Goal: Purchase product/service

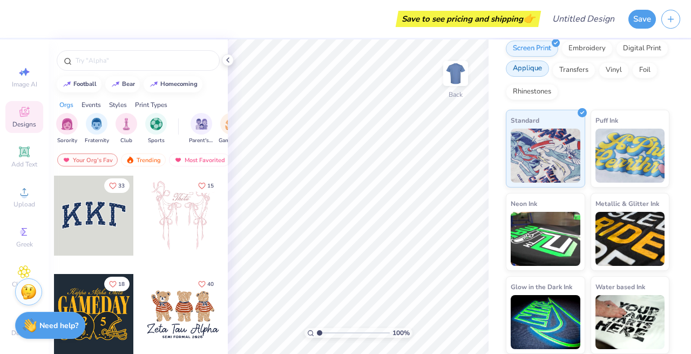
scroll to position [142, 0]
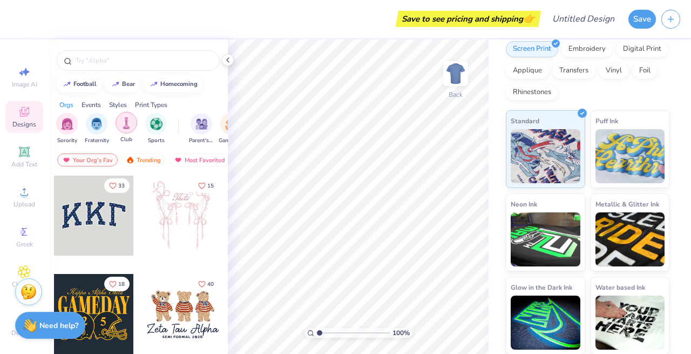
click at [126, 126] on img "filter for Club" at bounding box center [126, 123] width 12 height 12
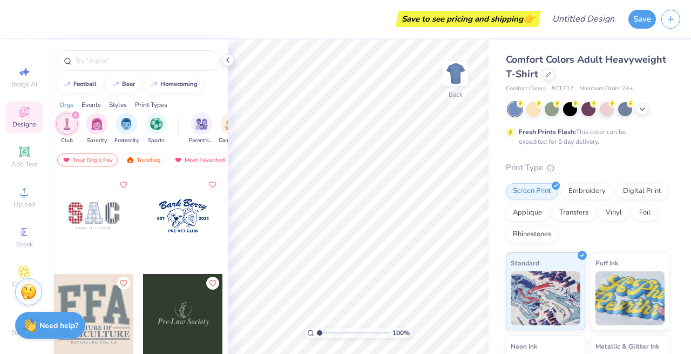
scroll to position [0, 0]
click at [548, 73] on icon at bounding box center [548, 73] width 5 height 5
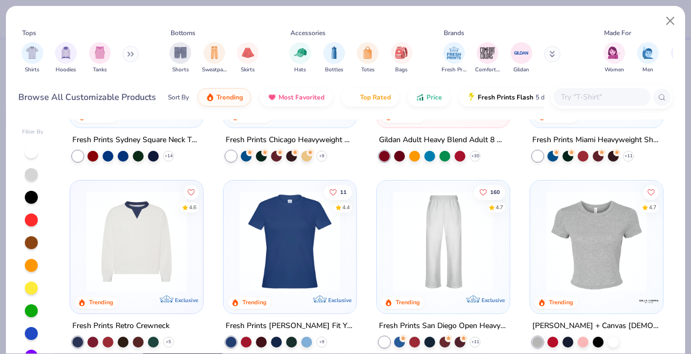
scroll to position [500, 0]
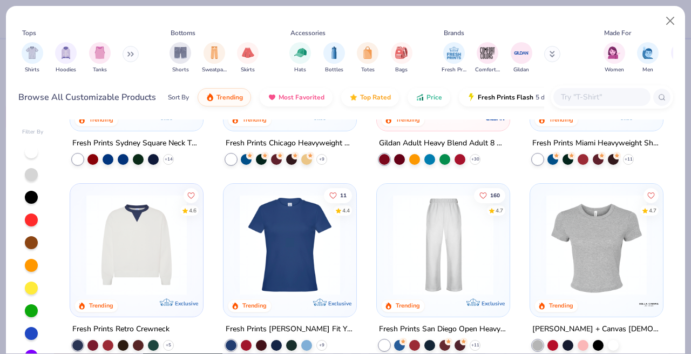
click at [131, 55] on icon at bounding box center [130, 53] width 6 height 5
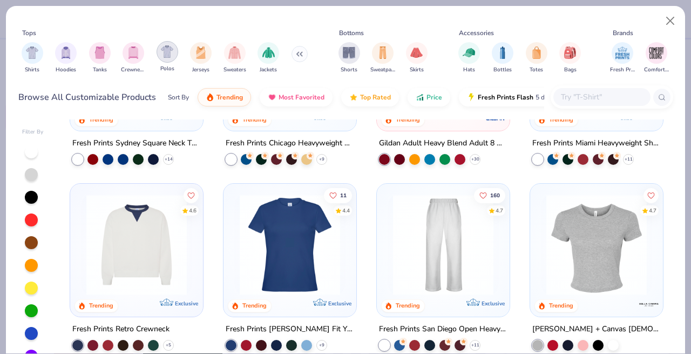
click at [167, 57] on img "filter for Polos" at bounding box center [167, 51] width 12 height 12
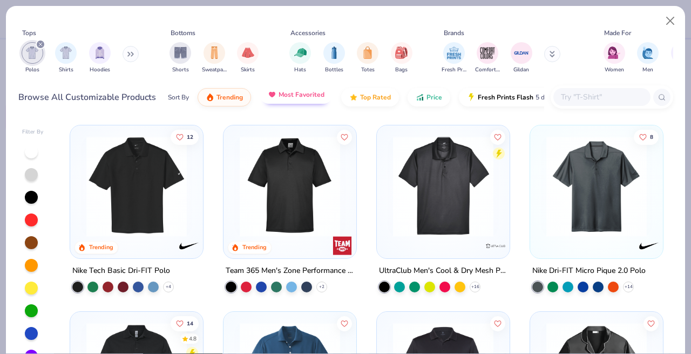
click at [316, 97] on span "Most Favorited" at bounding box center [302, 94] width 46 height 9
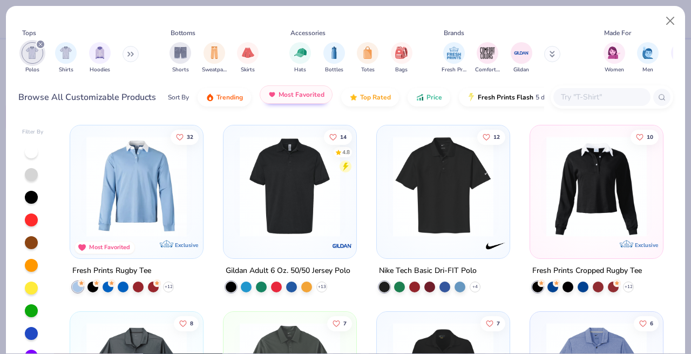
click at [311, 98] on span "Most Favorited" at bounding box center [302, 94] width 46 height 9
click at [230, 99] on button "Trending" at bounding box center [224, 94] width 53 height 18
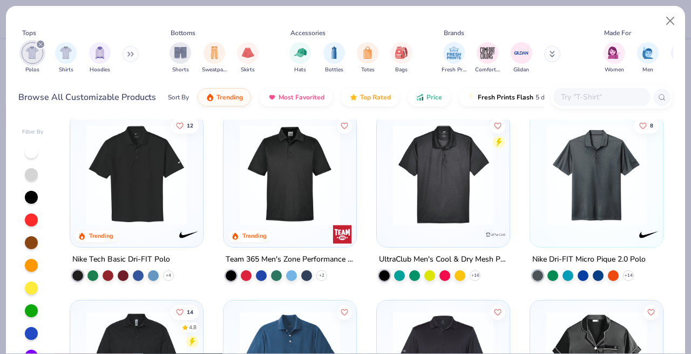
scroll to position [3, 0]
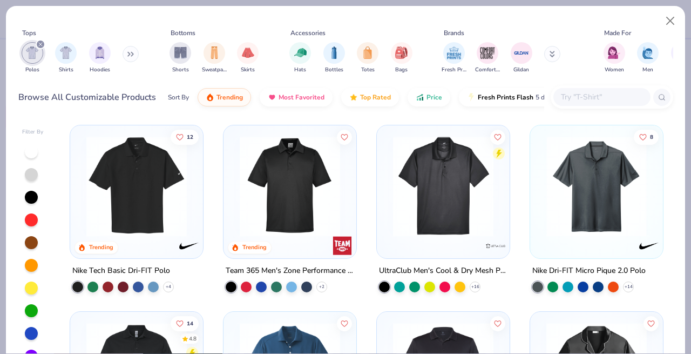
click at [605, 195] on div "12 Trending Nike Tech Basic Dri-FIT Polo + 4 Trending Team 365 Men's Zone Perfo…" at bounding box center [366, 257] width 613 height 277
click at [612, 147] on img at bounding box center [596, 186] width 111 height 100
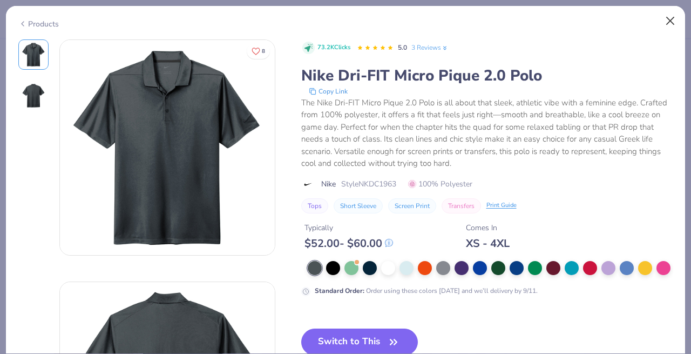
click at [665, 22] on button "Close" at bounding box center [670, 21] width 21 height 21
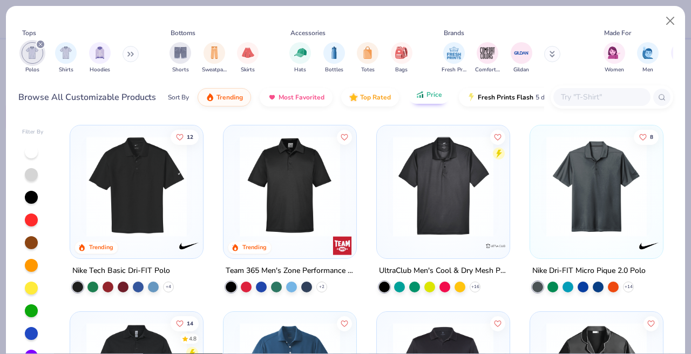
click at [422, 99] on button "Price" at bounding box center [429, 94] width 43 height 18
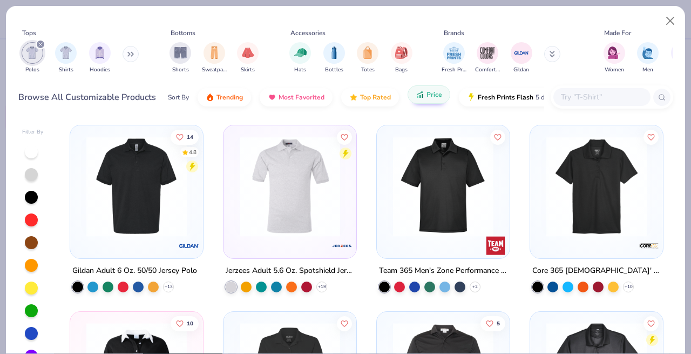
click at [422, 99] on button "Price" at bounding box center [429, 94] width 43 height 18
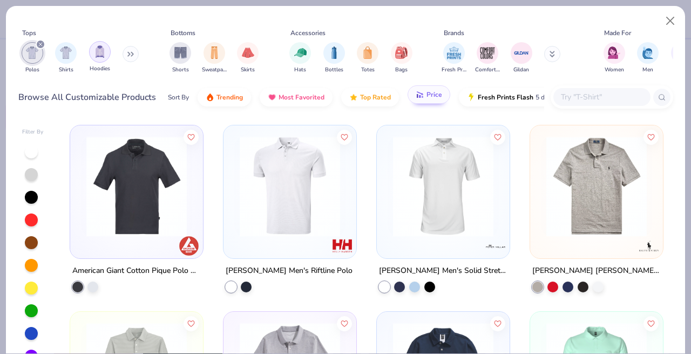
click at [102, 56] on img "filter for Hoodies" at bounding box center [100, 51] width 12 height 12
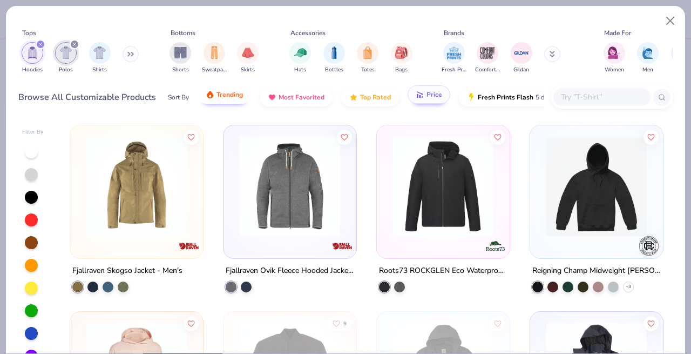
click at [234, 94] on span "Trending" at bounding box center [229, 94] width 26 height 9
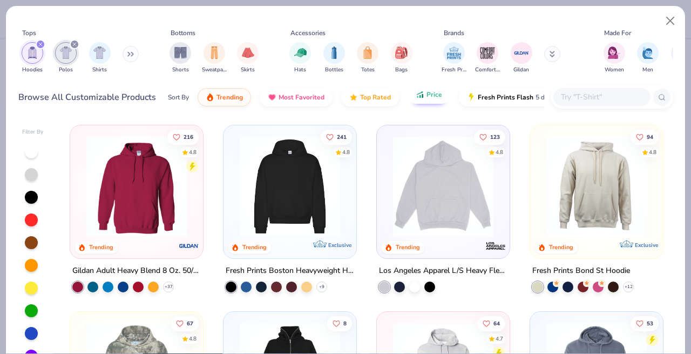
click at [412, 213] on img at bounding box center [443, 186] width 111 height 100
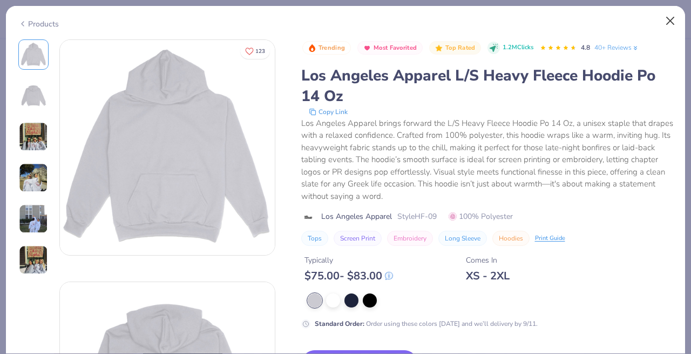
click at [669, 18] on button "Close" at bounding box center [670, 21] width 21 height 21
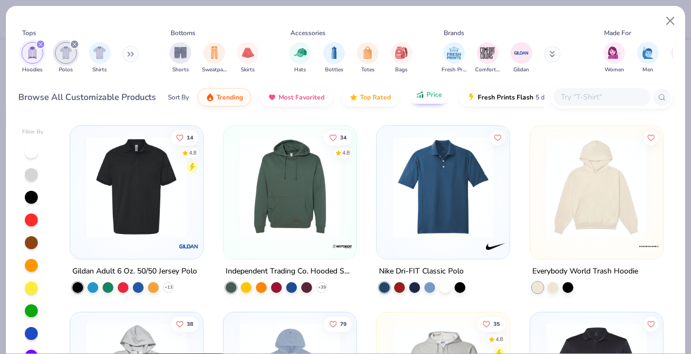
scroll to position [745, 0]
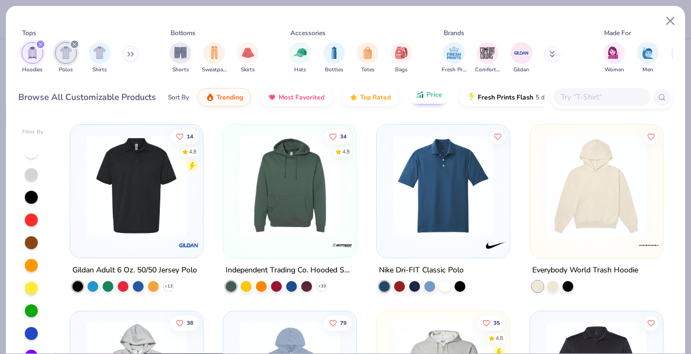
click at [574, 218] on img at bounding box center [596, 185] width 111 height 100
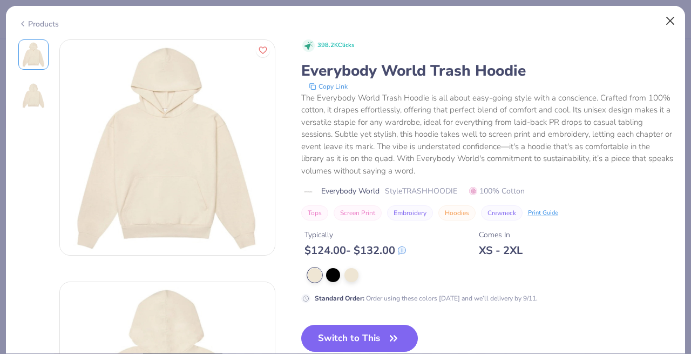
click at [667, 25] on button "Close" at bounding box center [670, 21] width 21 height 21
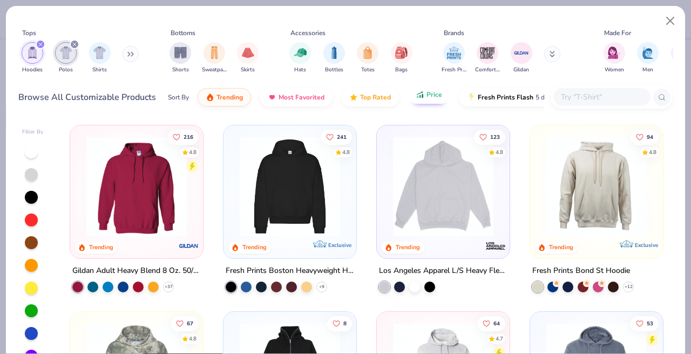
click at [262, 172] on img at bounding box center [289, 186] width 111 height 100
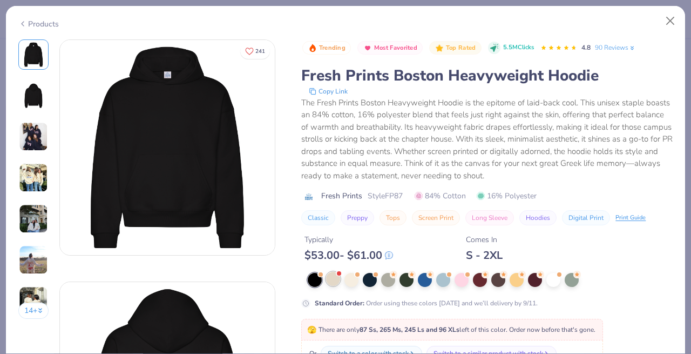
click at [338, 281] on div at bounding box center [333, 278] width 14 height 14
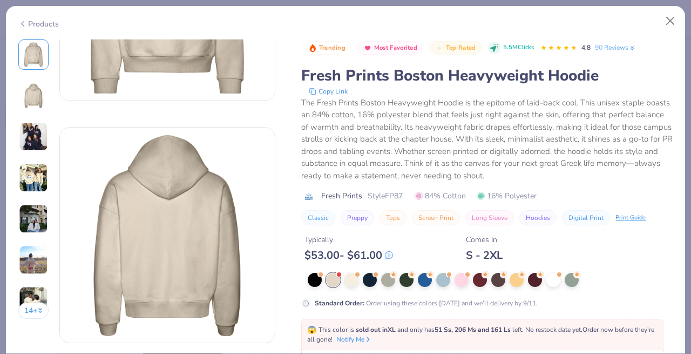
scroll to position [158, 0]
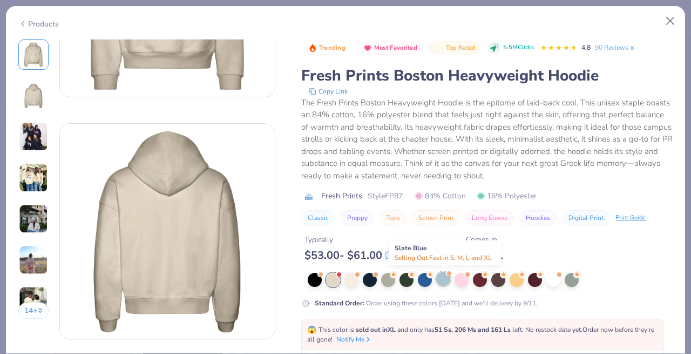
click at [442, 283] on div at bounding box center [443, 278] width 14 height 14
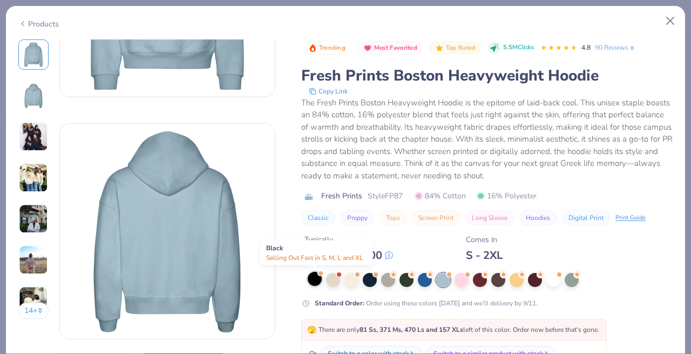
click at [319, 283] on div at bounding box center [315, 278] width 14 height 14
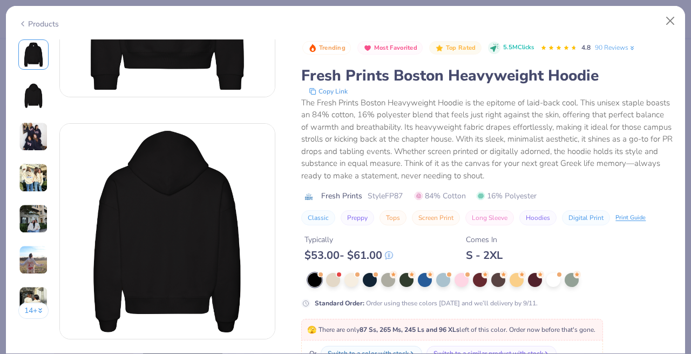
click at [343, 282] on div at bounding box center [490, 280] width 365 height 14
click at [351, 280] on div at bounding box center [351, 278] width 14 height 14
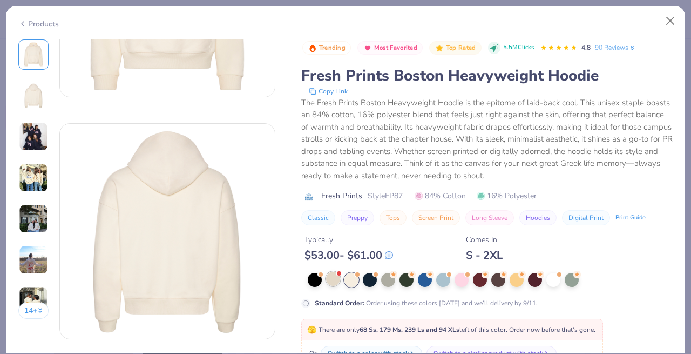
click at [332, 280] on div at bounding box center [333, 278] width 14 height 14
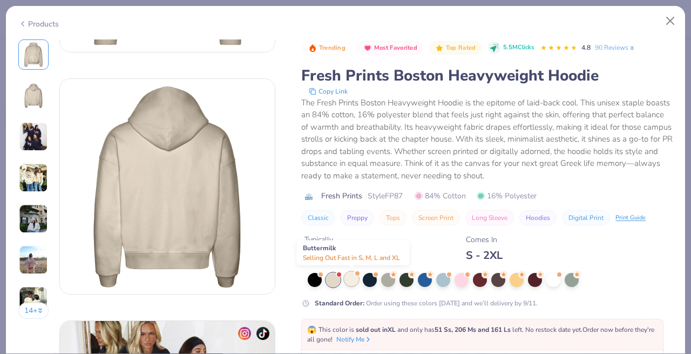
scroll to position [204, 0]
click at [354, 284] on div at bounding box center [351, 278] width 14 height 14
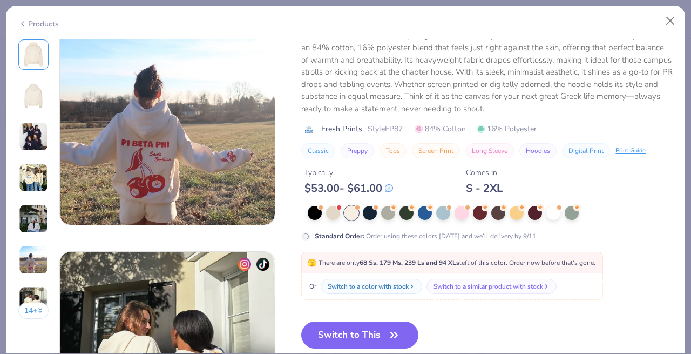
scroll to position [1419, 0]
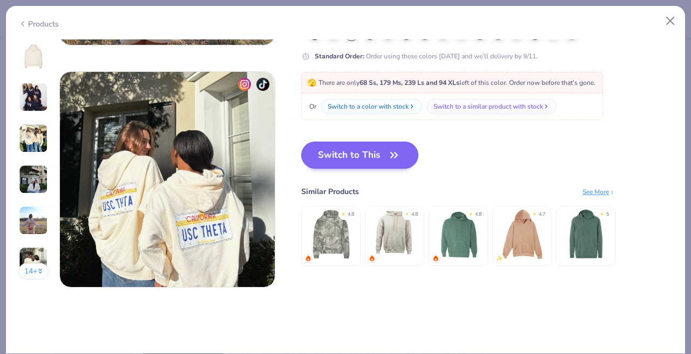
click at [380, 157] on button "Switch to This" at bounding box center [359, 154] width 117 height 27
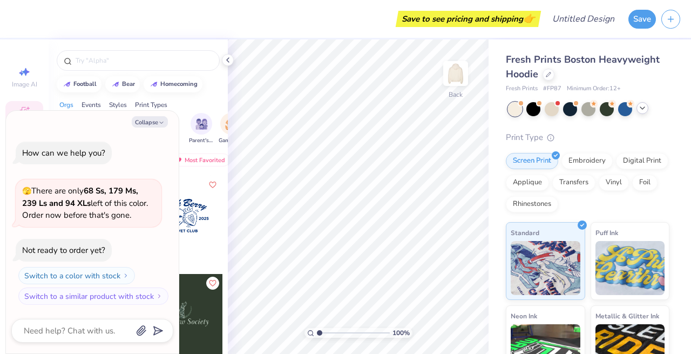
click at [644, 108] on icon at bounding box center [642, 108] width 9 height 9
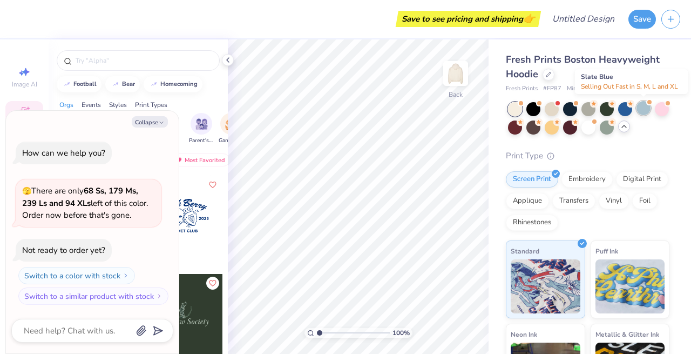
click at [647, 110] on div at bounding box center [643, 108] width 14 height 14
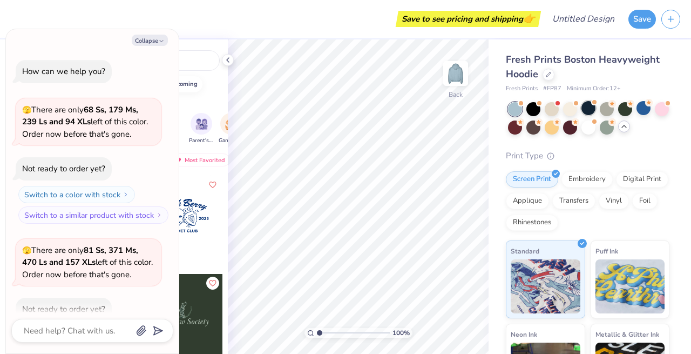
scroll to position [57, 0]
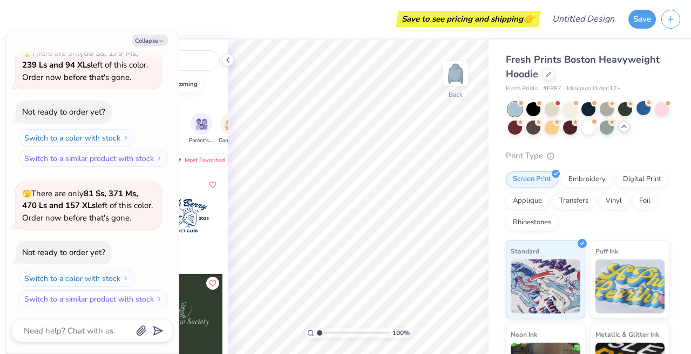
click at [560, 111] on div at bounding box center [588, 118] width 161 height 32
click at [553, 111] on div at bounding box center [552, 108] width 14 height 14
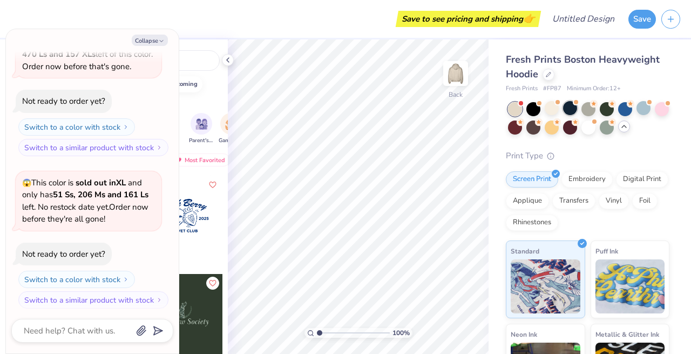
click at [573, 110] on div at bounding box center [570, 108] width 14 height 14
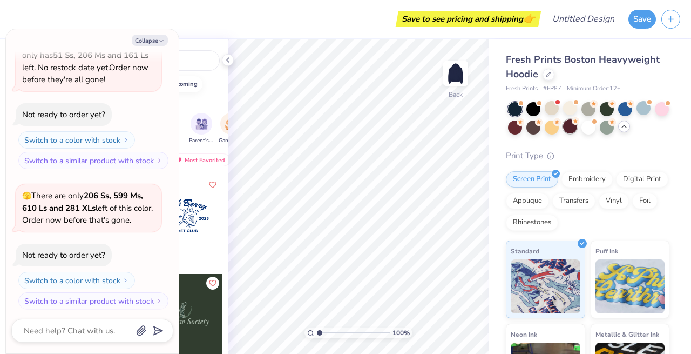
click at [581, 112] on div at bounding box center [588, 109] width 14 height 14
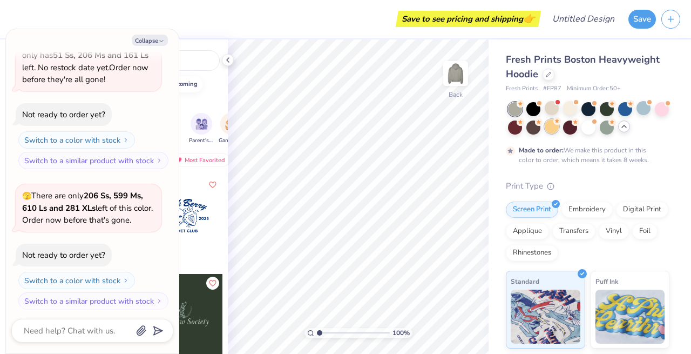
scroll to position [436, 0]
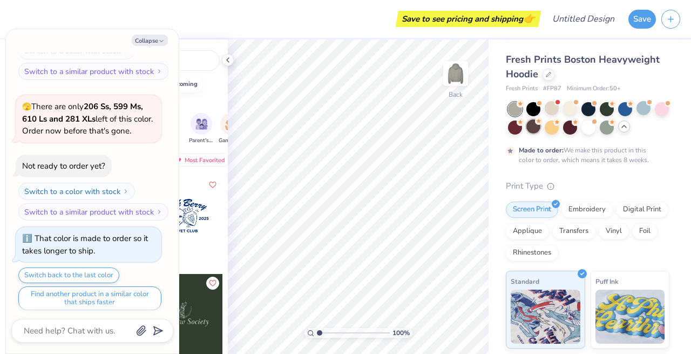
click at [534, 125] on div at bounding box center [533, 126] width 14 height 14
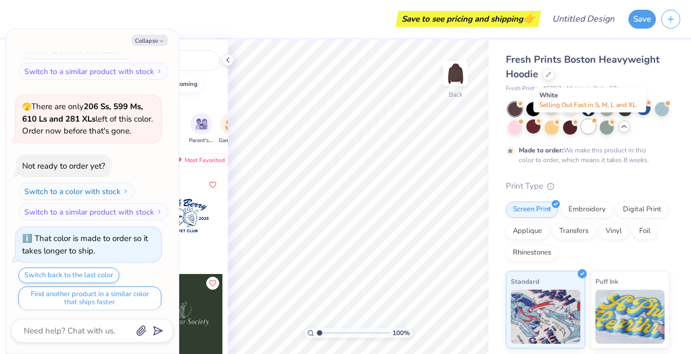
click at [590, 131] on div at bounding box center [588, 126] width 14 height 14
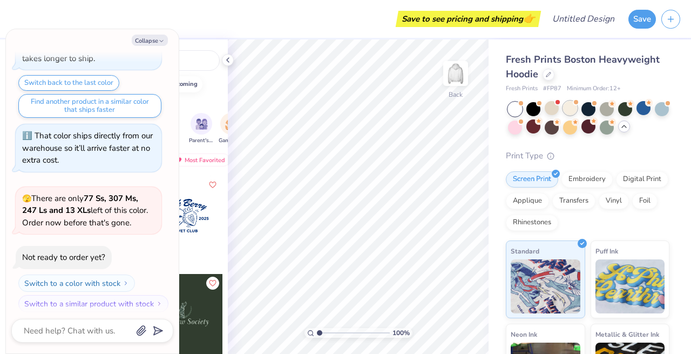
click at [572, 112] on div at bounding box center [570, 108] width 14 height 14
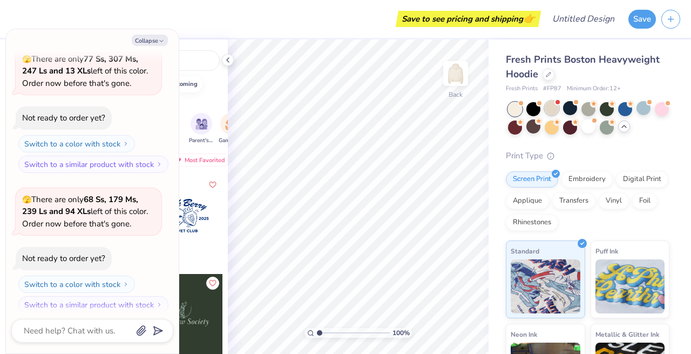
click at [554, 112] on div at bounding box center [552, 108] width 14 height 14
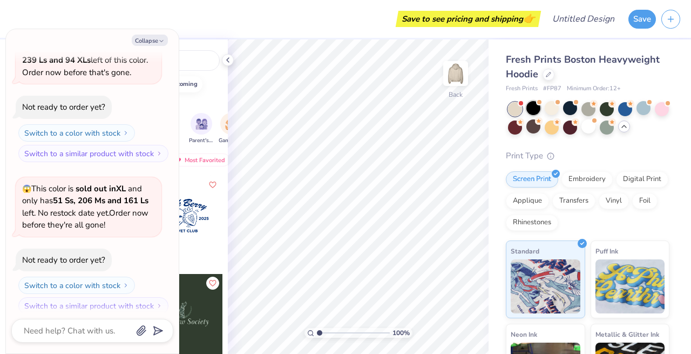
click at [526, 112] on div at bounding box center [533, 108] width 14 height 14
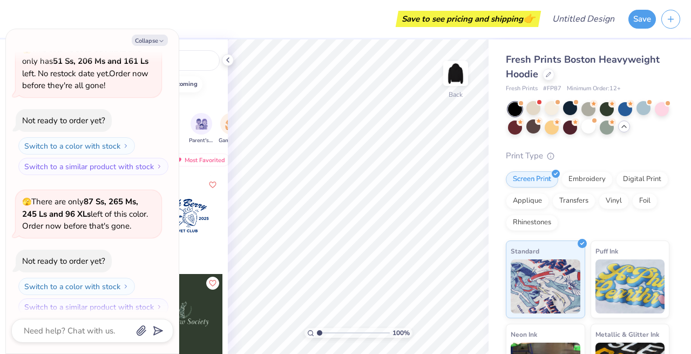
click at [520, 112] on div at bounding box center [515, 109] width 14 height 14
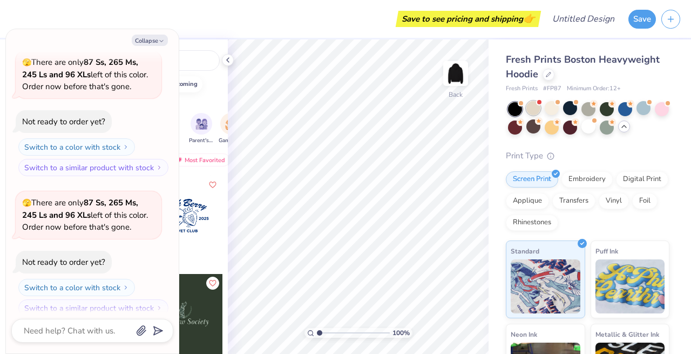
click at [539, 104] on span at bounding box center [539, 102] width 6 height 6
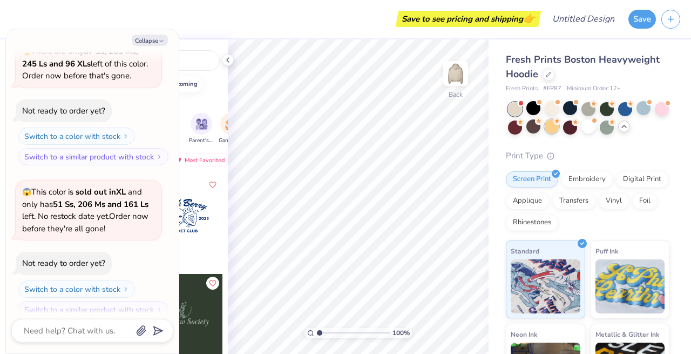
click at [547, 128] on div at bounding box center [552, 126] width 14 height 14
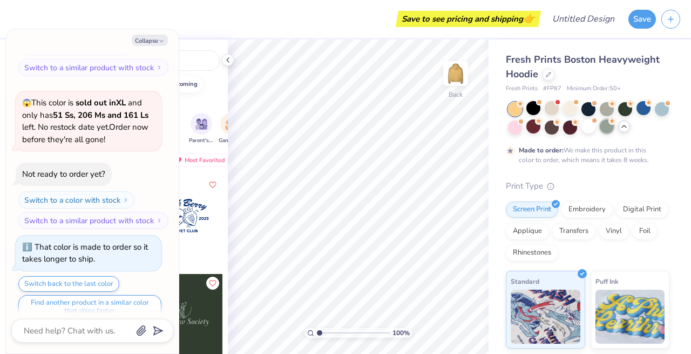
click at [606, 126] on div at bounding box center [607, 126] width 14 height 14
click at [608, 132] on div at bounding box center [607, 126] width 14 height 14
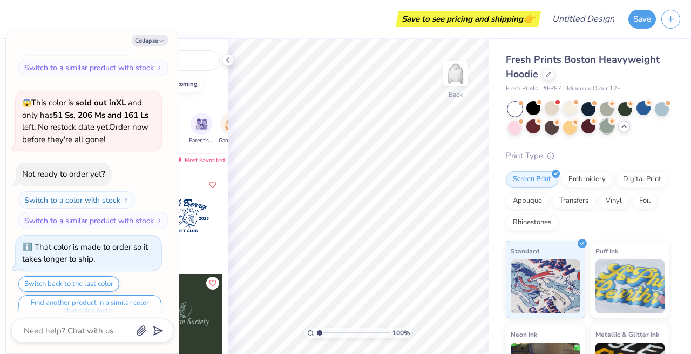
drag, startPoint x: 608, startPoint y: 132, endPoint x: 608, endPoint y: 124, distance: 8.1
click at [608, 124] on div at bounding box center [607, 126] width 14 height 14
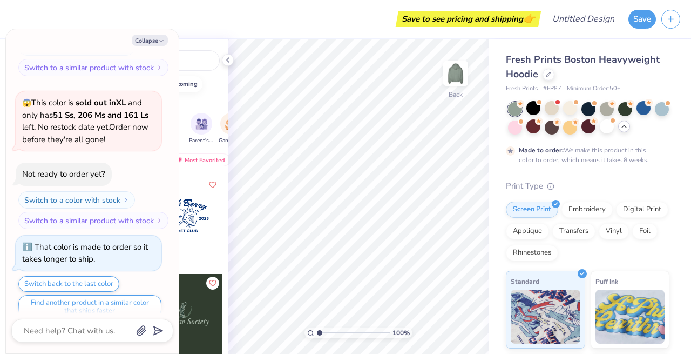
scroll to position [1719, 0]
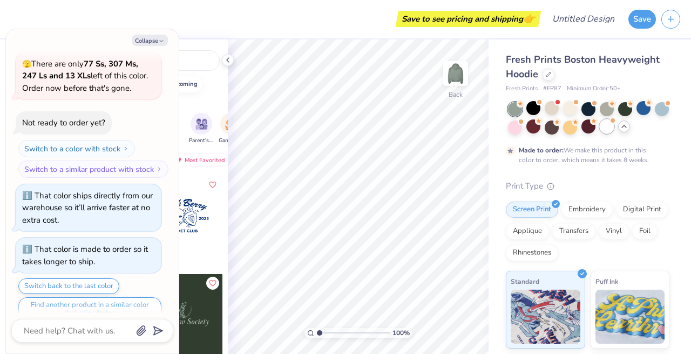
click at [607, 131] on div at bounding box center [607, 126] width 14 height 14
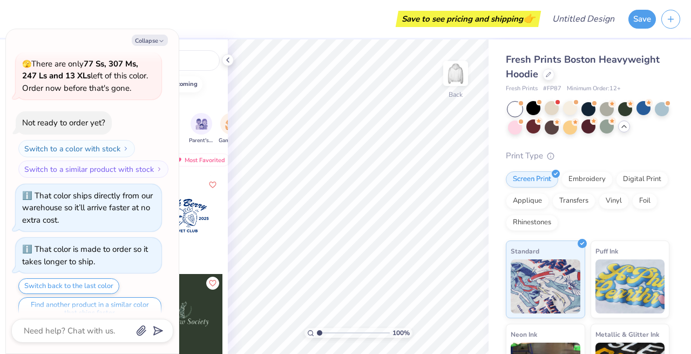
scroll to position [1911, 0]
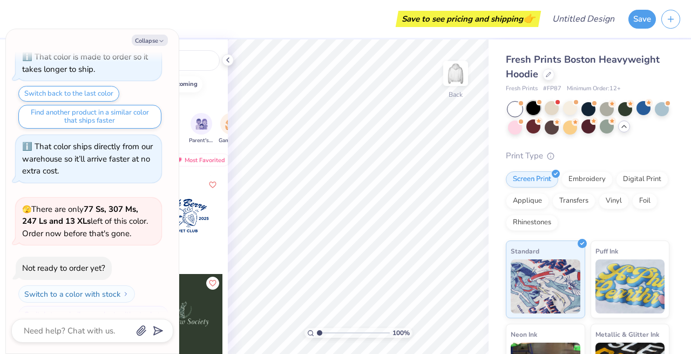
click at [537, 115] on div at bounding box center [533, 108] width 14 height 14
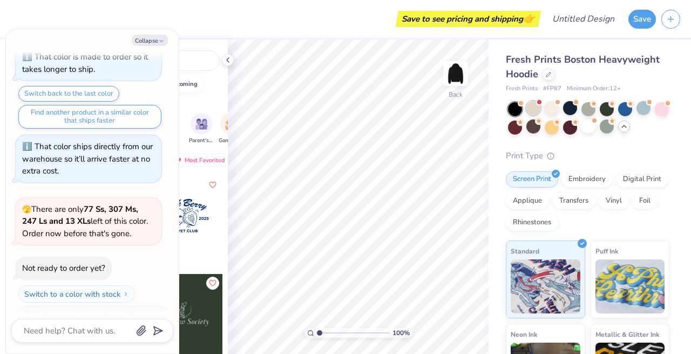
scroll to position [2050, 0]
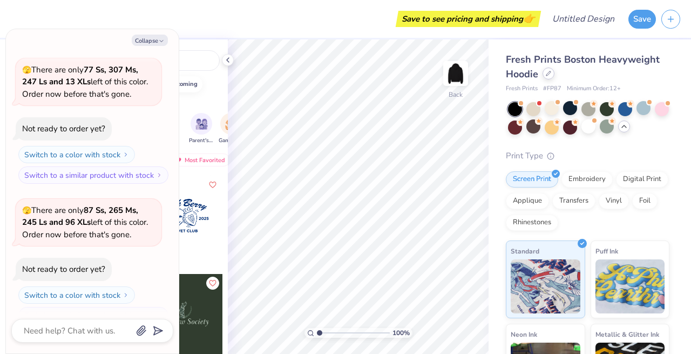
click at [552, 78] on div at bounding box center [548, 73] width 12 height 12
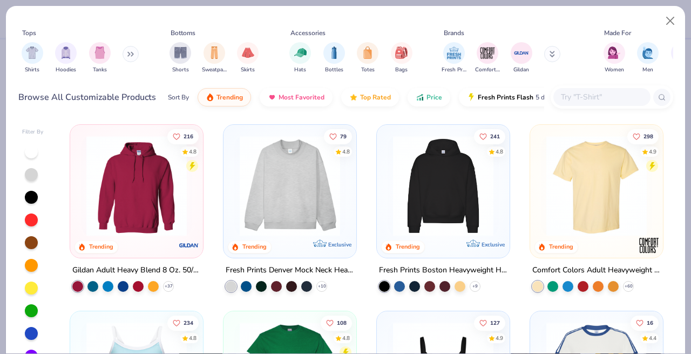
scroll to position [1, 0]
click at [241, 168] on img at bounding box center [289, 185] width 111 height 100
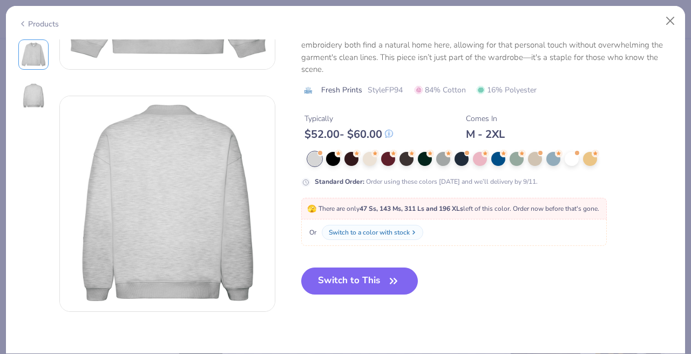
scroll to position [186, 0]
drag, startPoint x: 387, startPoint y: 233, endPoint x: 432, endPoint y: 199, distance: 55.9
click at [431, 200] on div "🫣 There are only 47 Ss, 143 Ms, 311 Ls and 196 XLs left of this color. Order no…" at bounding box center [453, 221] width 305 height 48
click at [374, 281] on button "Switch to This" at bounding box center [359, 280] width 117 height 27
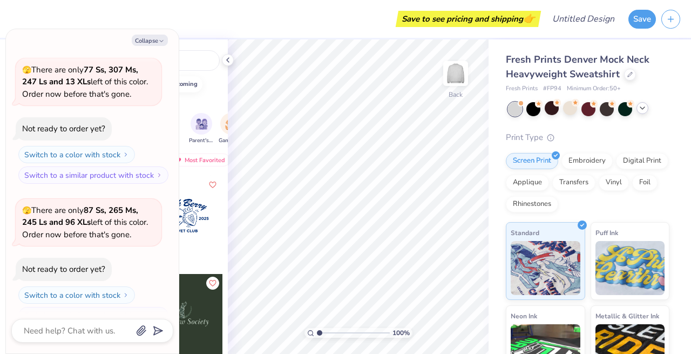
scroll to position [1, 0]
click at [162, 45] on button "Collapse" at bounding box center [150, 40] width 36 height 11
type textarea "x"
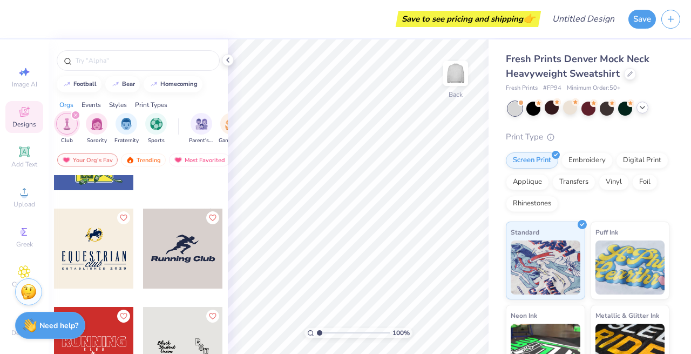
scroll to position [5074, 0]
click at [101, 248] on div at bounding box center [94, 249] width 80 height 80
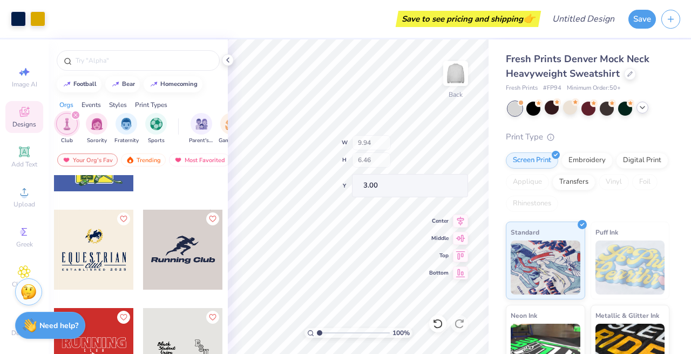
type input "1.86"
type input "6.63"
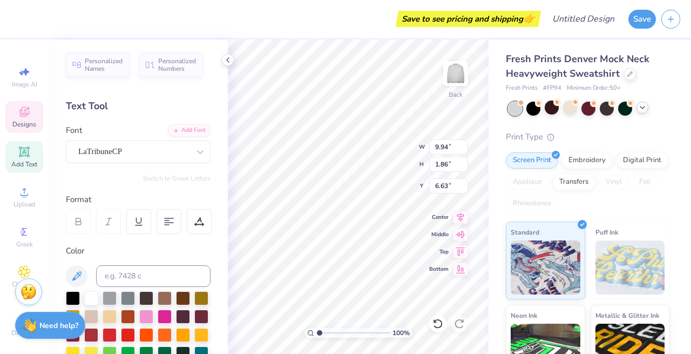
scroll to position [0, 0]
type textarea "B"
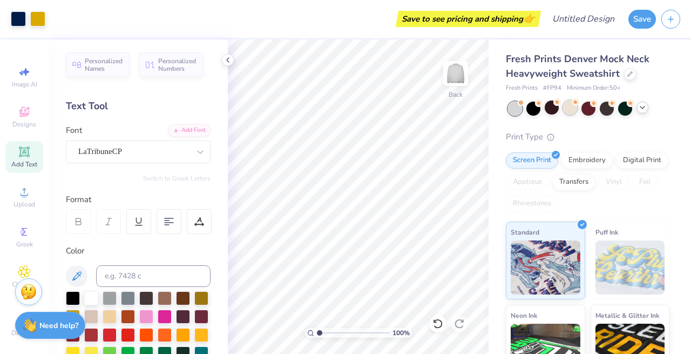
click at [570, 107] on div at bounding box center [570, 107] width 14 height 14
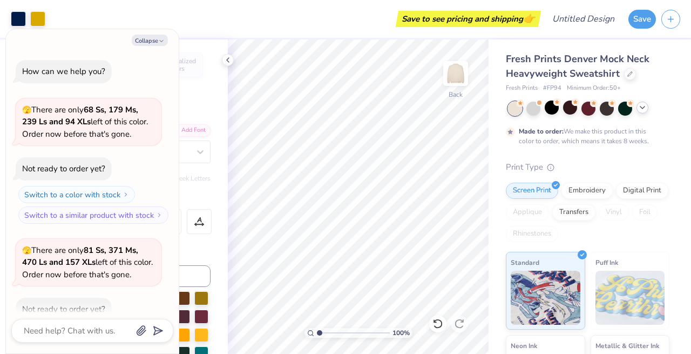
scroll to position [2139, 0]
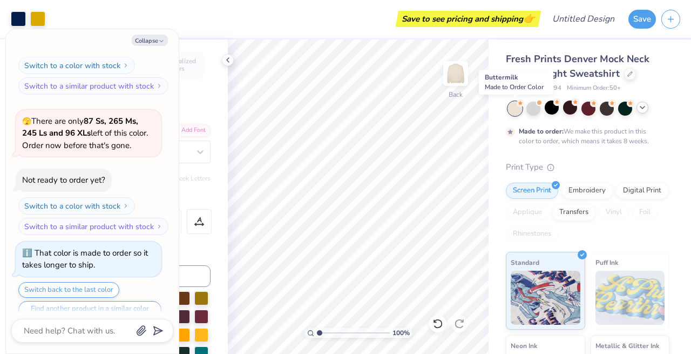
click at [517, 113] on div at bounding box center [515, 108] width 14 height 14
click at [640, 106] on polyline at bounding box center [642, 107] width 4 height 2
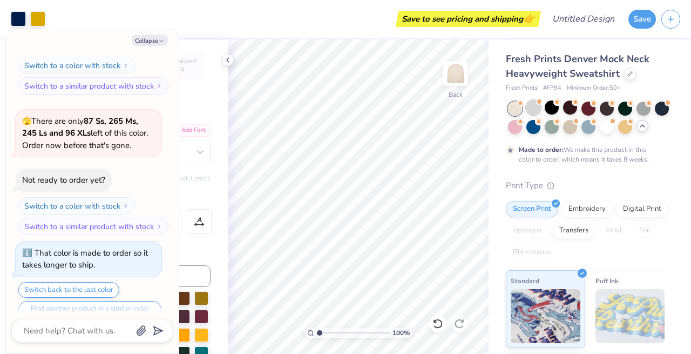
click at [536, 108] on div at bounding box center [533, 107] width 14 height 14
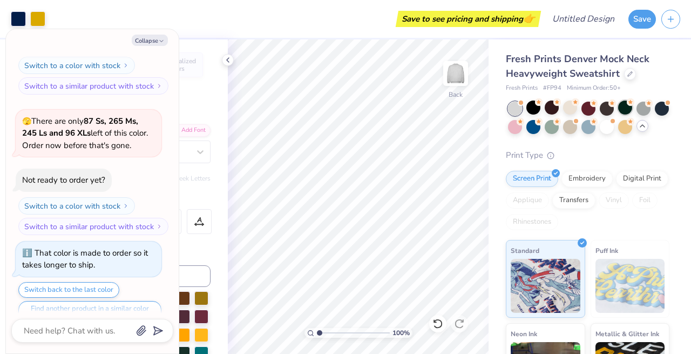
scroll to position [2331, 0]
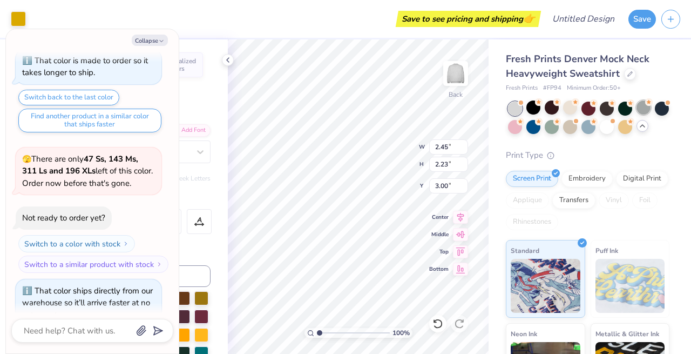
click at [642, 106] on div at bounding box center [643, 107] width 14 height 14
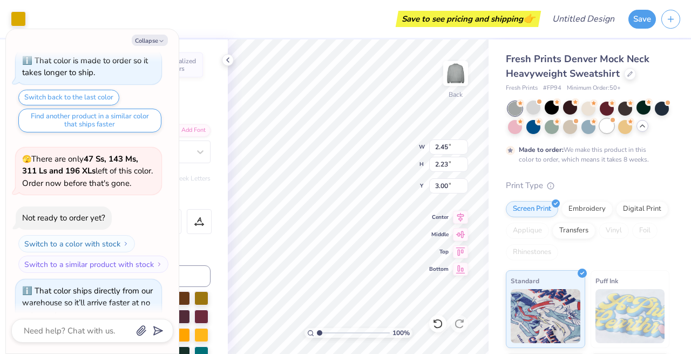
scroll to position [2420, 0]
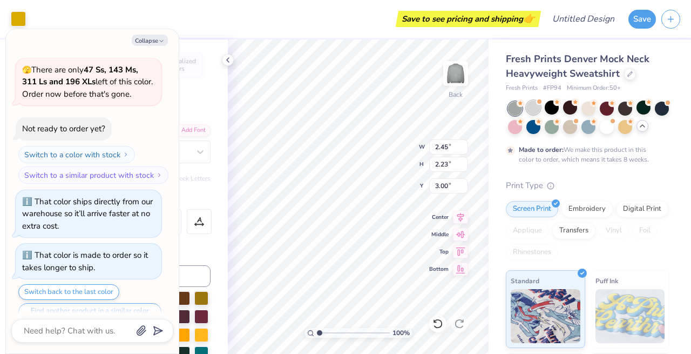
click at [536, 108] on div at bounding box center [533, 107] width 14 height 14
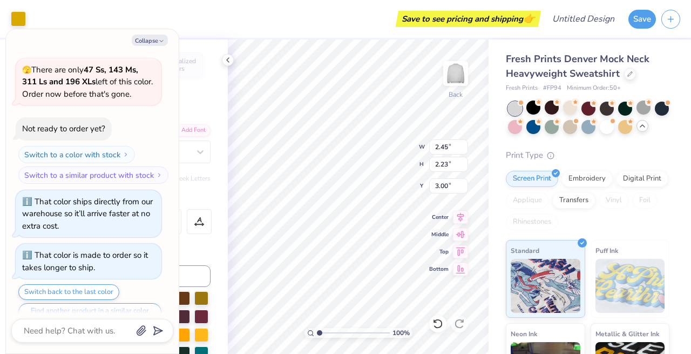
scroll to position [2612, 0]
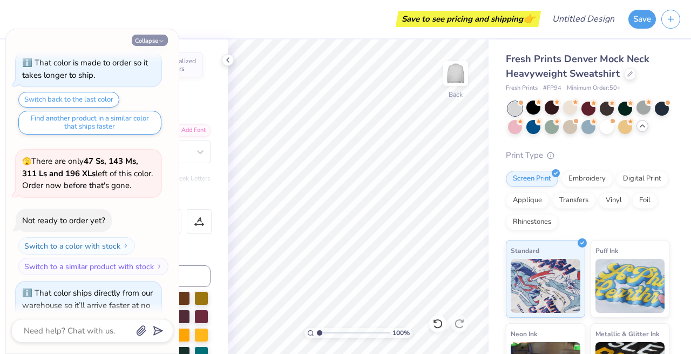
click at [148, 44] on button "Collapse" at bounding box center [150, 40] width 36 height 11
type textarea "x"
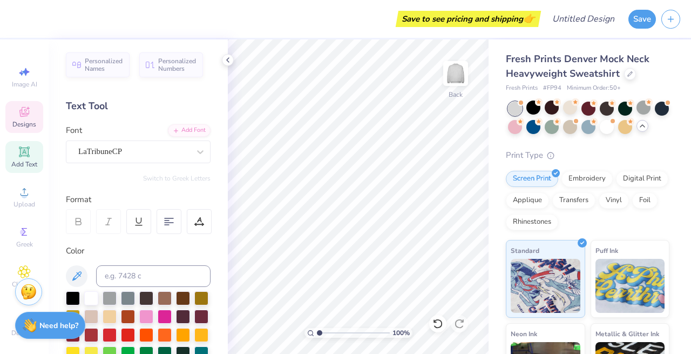
click at [29, 114] on icon at bounding box center [24, 112] width 10 height 10
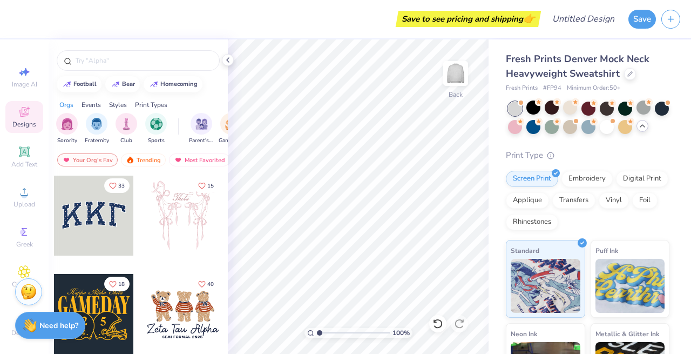
scroll to position [0, 0]
click at [100, 128] on img "filter for Fraternity" at bounding box center [97, 123] width 12 height 12
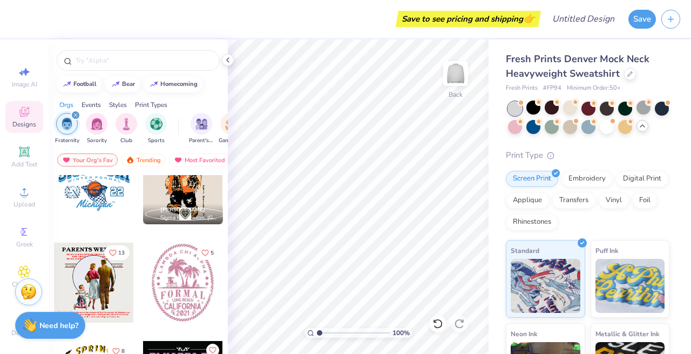
scroll to position [2099, 0]
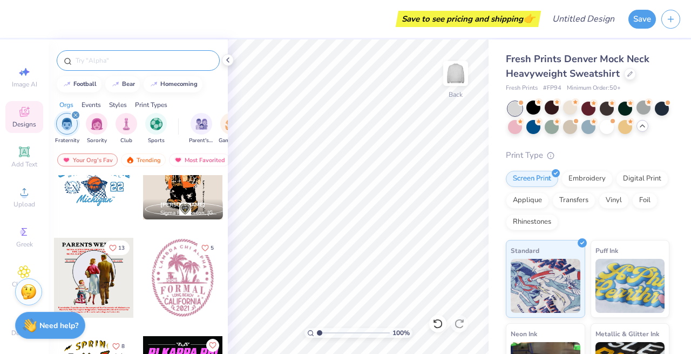
click at [172, 67] on div at bounding box center [138, 60] width 163 height 21
click at [168, 54] on div at bounding box center [138, 60] width 163 height 21
click at [168, 58] on input "text" at bounding box center [143, 60] width 138 height 11
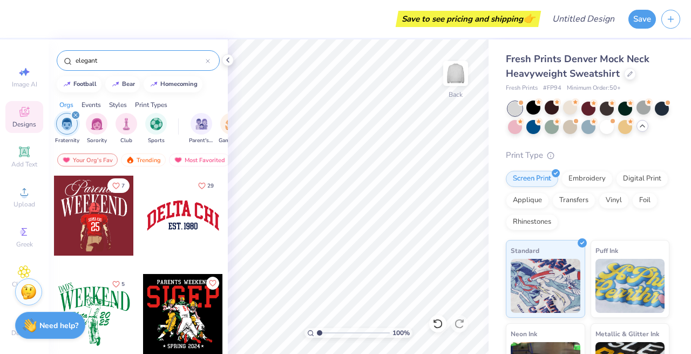
type input "elegant"
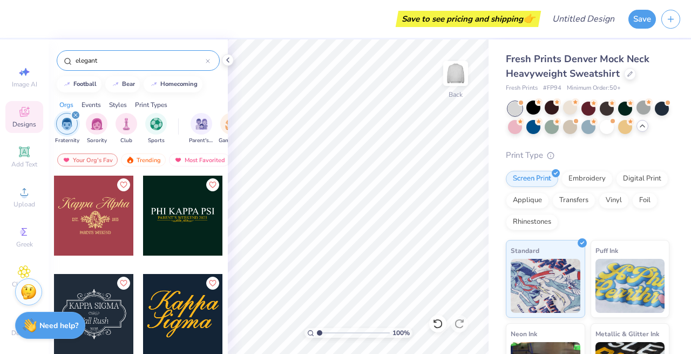
scroll to position [0, 0]
click at [75, 114] on icon "filter for Fraternity" at bounding box center [75, 115] width 4 height 4
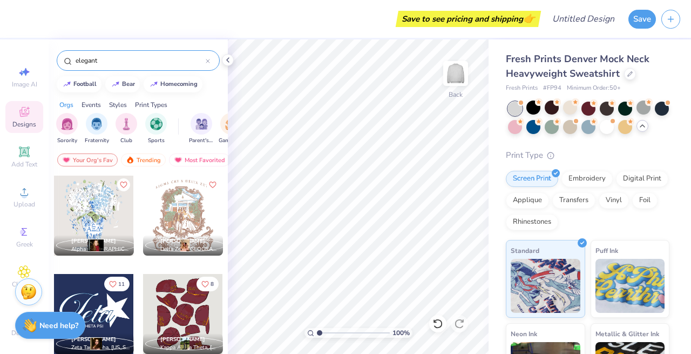
click at [120, 105] on div "Styles" at bounding box center [118, 105] width 18 height 10
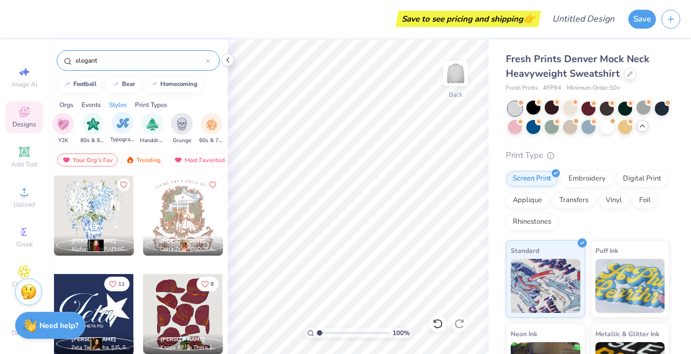
click at [118, 134] on div "Typography" at bounding box center [122, 128] width 25 height 32
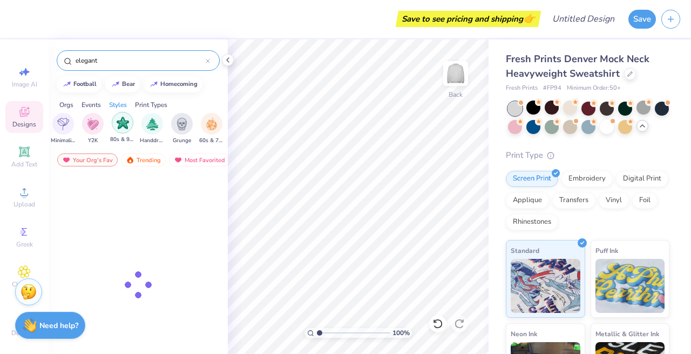
click at [120, 125] on img "filter for 80s & 90s" at bounding box center [123, 123] width 12 height 12
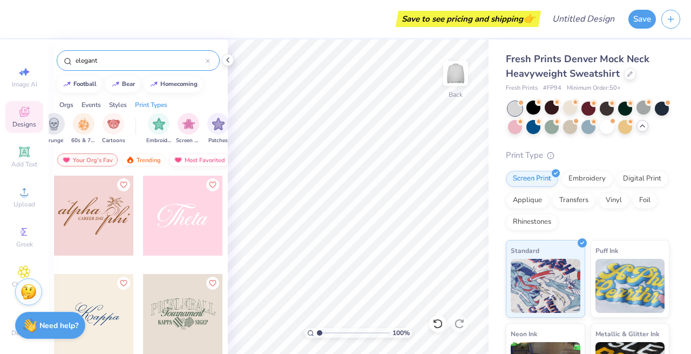
scroll to position [0, 0]
click at [153, 104] on div "Print Types" at bounding box center [151, 105] width 32 height 10
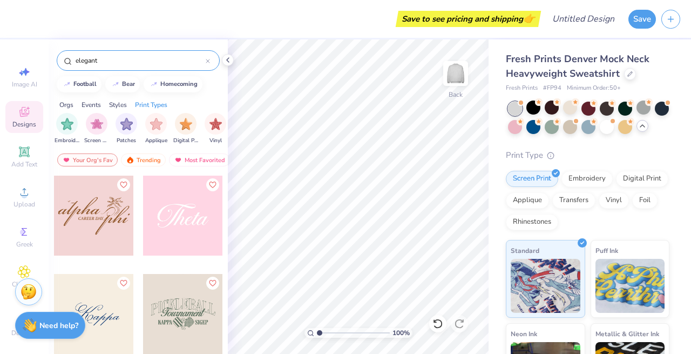
click at [154, 105] on div "Print Types" at bounding box center [151, 105] width 32 height 10
click at [172, 61] on input "elegant" at bounding box center [139, 60] width 131 height 11
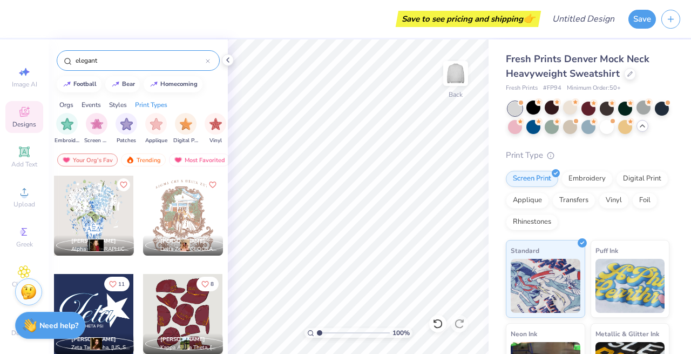
click at [207, 61] on icon at bounding box center [208, 61] width 4 height 4
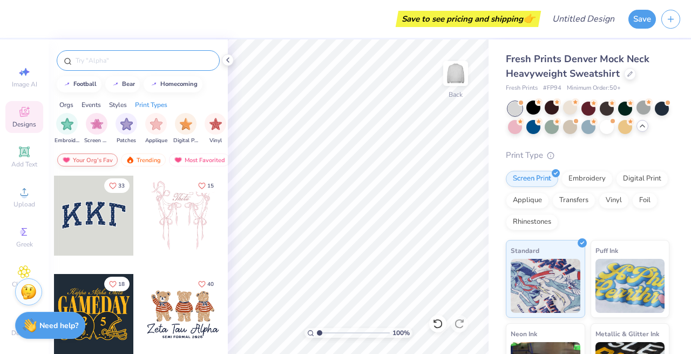
click at [94, 159] on div "Your Org's Fav" at bounding box center [87, 159] width 60 height 13
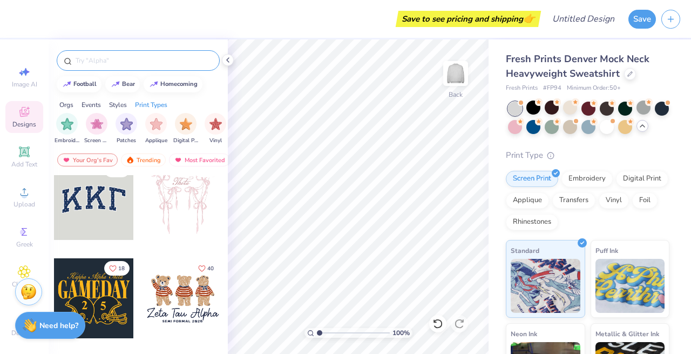
scroll to position [4, 0]
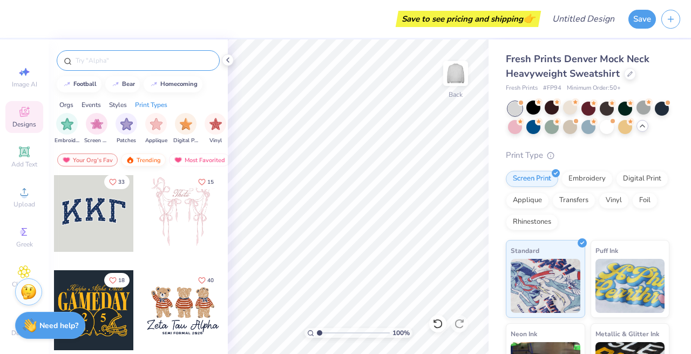
click at [144, 159] on div "Trending" at bounding box center [143, 159] width 45 height 13
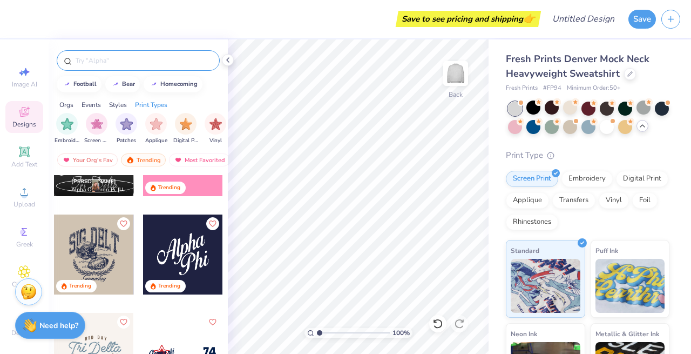
scroll to position [3007, 0]
click at [534, 107] on div at bounding box center [533, 107] width 14 height 14
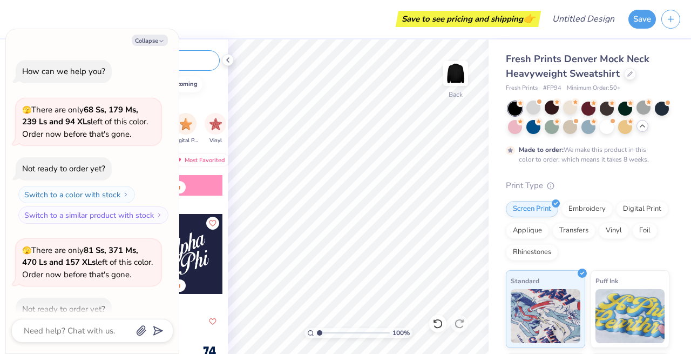
scroll to position [2701, 0]
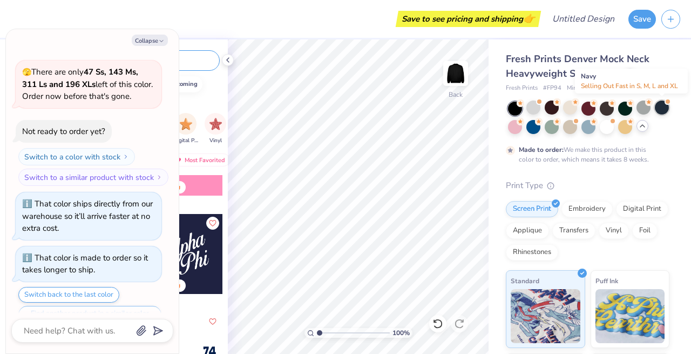
click at [665, 110] on div at bounding box center [662, 107] width 14 height 14
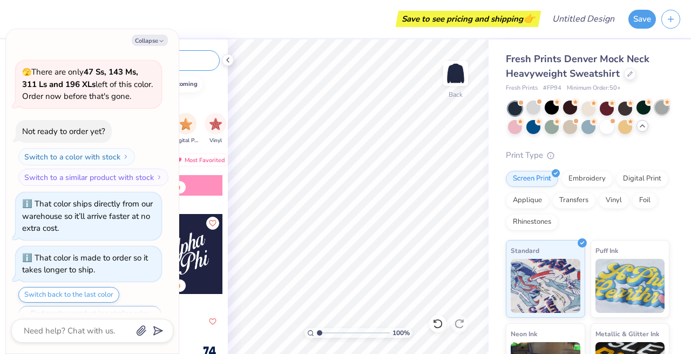
scroll to position [2894, 0]
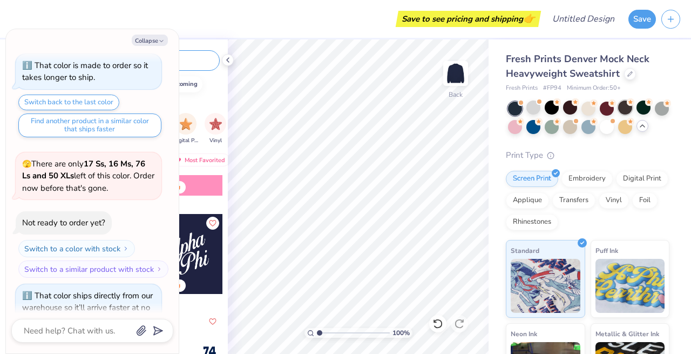
click at [628, 108] on div at bounding box center [625, 107] width 14 height 14
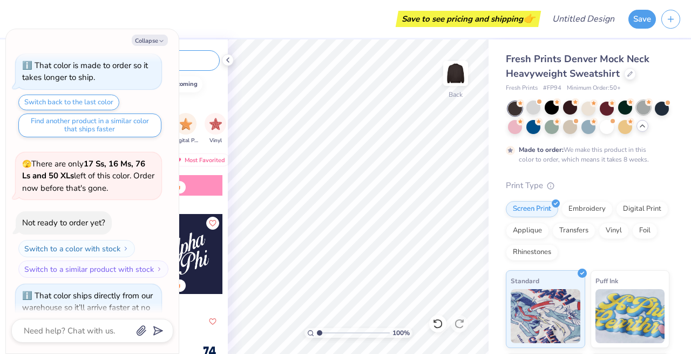
scroll to position [2983, 0]
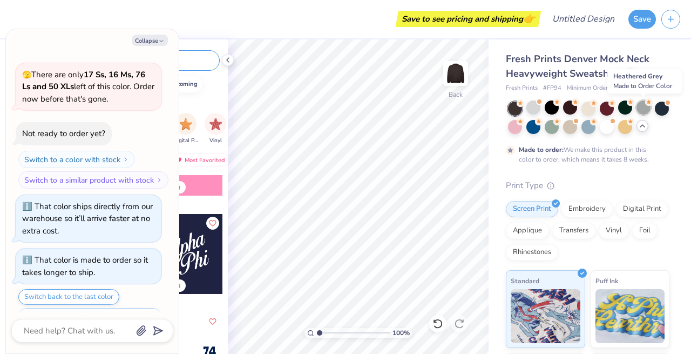
click at [646, 112] on div at bounding box center [643, 107] width 14 height 14
click at [535, 111] on div at bounding box center [533, 107] width 14 height 14
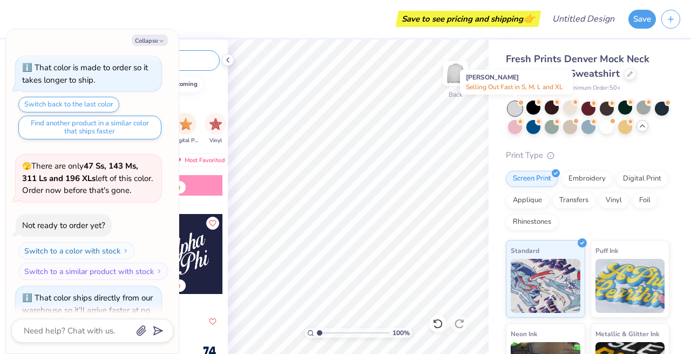
click at [518, 110] on div at bounding box center [515, 108] width 14 height 14
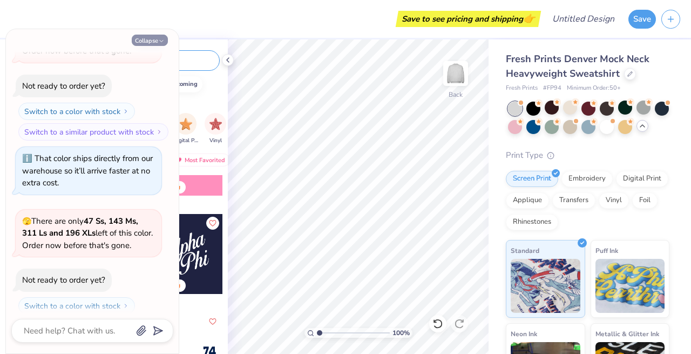
click at [164, 37] on button "Collapse" at bounding box center [150, 40] width 36 height 11
type textarea "x"
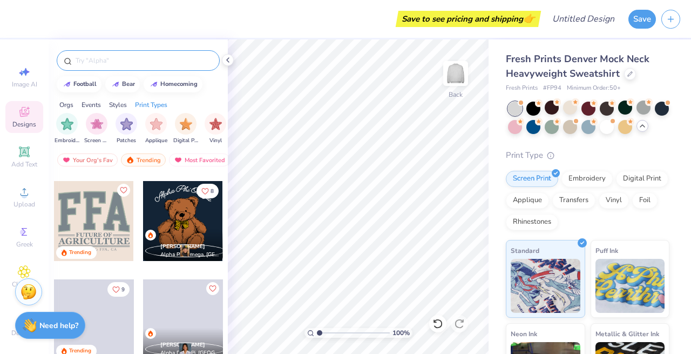
scroll to position [4801, 0]
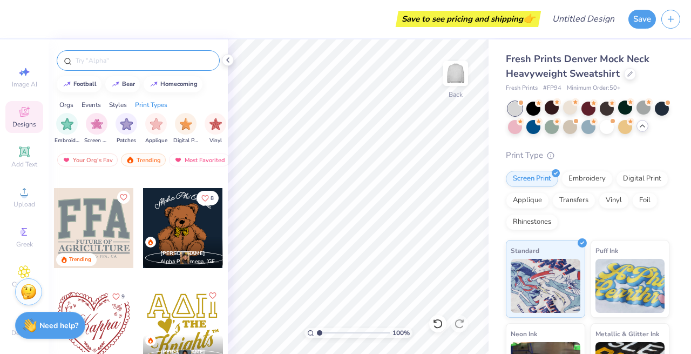
click at [146, 67] on div at bounding box center [138, 60] width 163 height 21
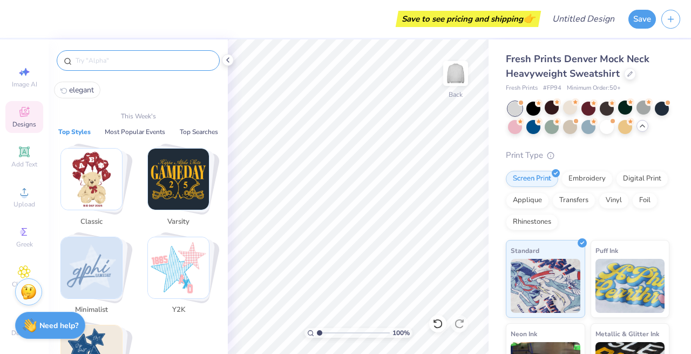
click at [144, 62] on input "text" at bounding box center [143, 60] width 138 height 11
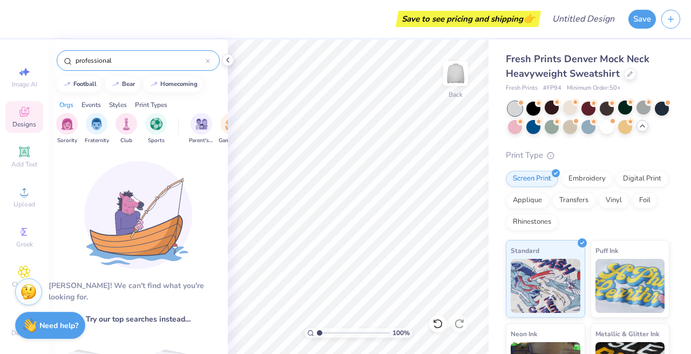
type input "professional"
